Goal: Task Accomplishment & Management: Manage account settings

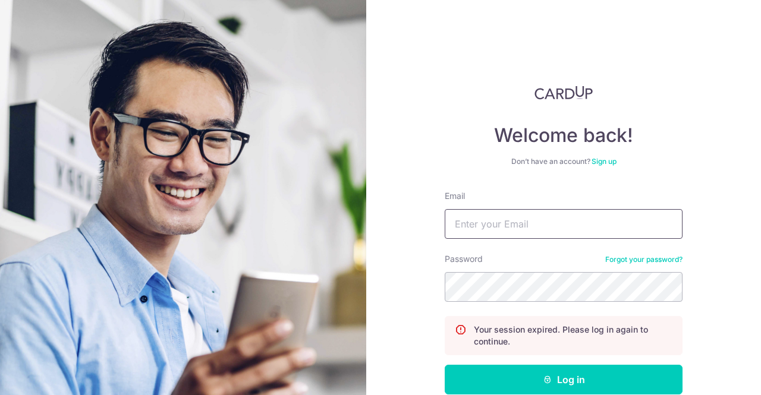
click at [505, 220] on input "Email" at bounding box center [564, 224] width 238 height 30
drag, startPoint x: 505, startPoint y: 220, endPoint x: 517, endPoint y: 235, distance: 18.7
click at [505, 220] on input "Email" at bounding box center [564, 224] width 238 height 30
type input "[EMAIL_ADDRESS][DOMAIN_NAME]"
click at [445, 365] on button "Log in" at bounding box center [564, 380] width 238 height 30
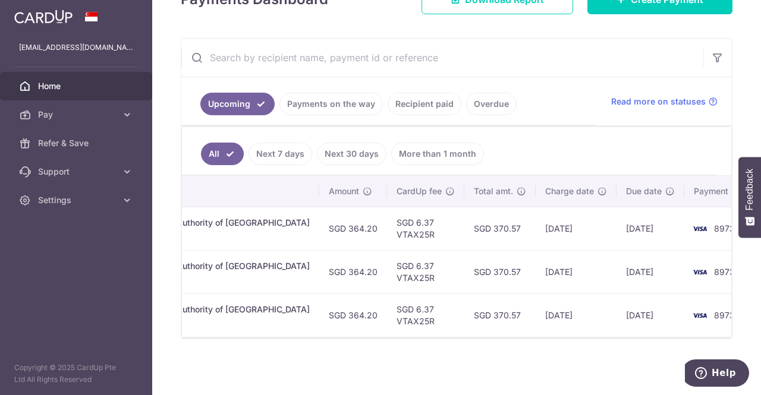
scroll to position [0, 372]
